Goal: Task Accomplishment & Management: Manage account settings

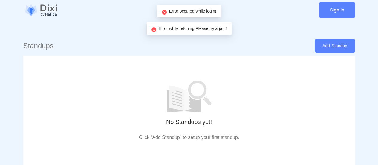
click at [330, 11] on link "Sign In" at bounding box center [337, 9] width 36 height 15
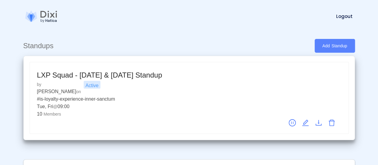
click at [306, 119] on icon "edit" at bounding box center [305, 122] width 7 height 7
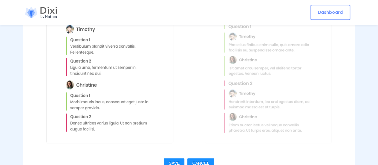
scroll to position [635, 0]
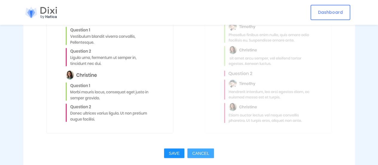
click at [200, 152] on span "CANCEL" at bounding box center [200, 153] width 17 height 7
